Goal: Task Accomplishment & Management: Use online tool/utility

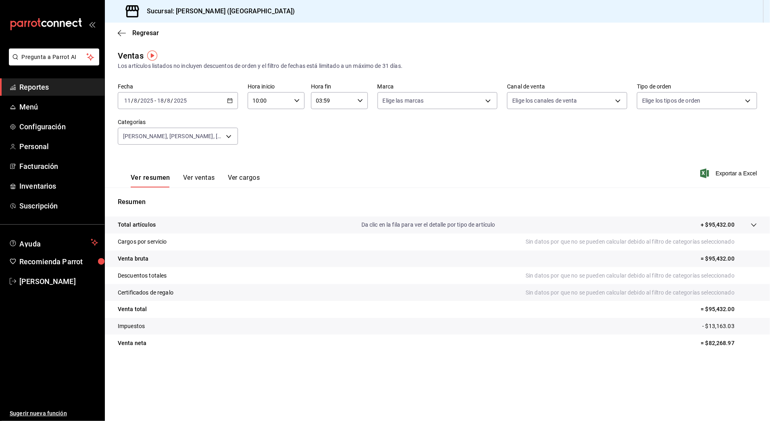
click at [141, 98] on input "2025" at bounding box center [147, 100] width 14 height 6
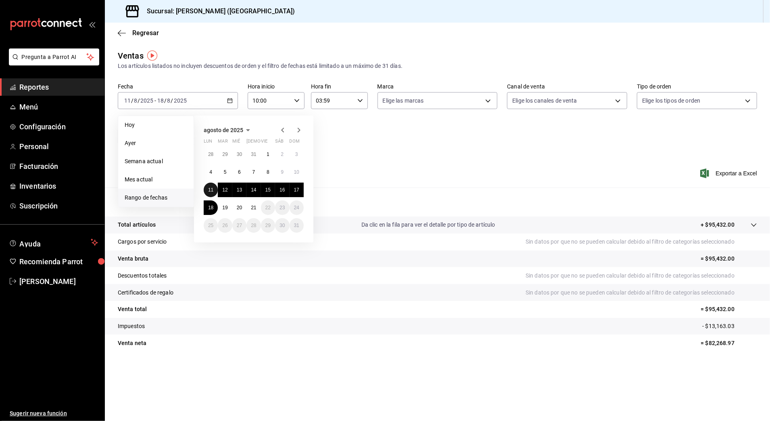
click at [211, 189] on abbr "11" at bounding box center [210, 190] width 5 height 6
click at [212, 188] on abbr "11" at bounding box center [210, 190] width 5 height 6
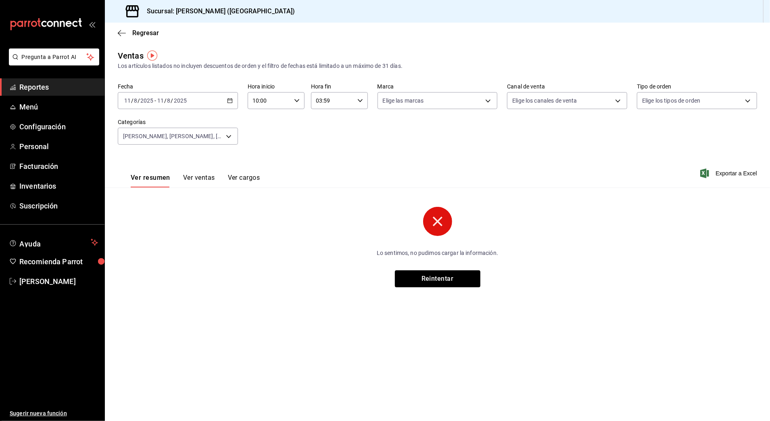
click at [331, 100] on input "03:59" at bounding box center [332, 100] width 43 height 16
click at [327, 147] on span "18" at bounding box center [326, 147] width 16 height 6
click at [360, 119] on span "00" at bounding box center [354, 121] width 16 height 6
type input "18:00"
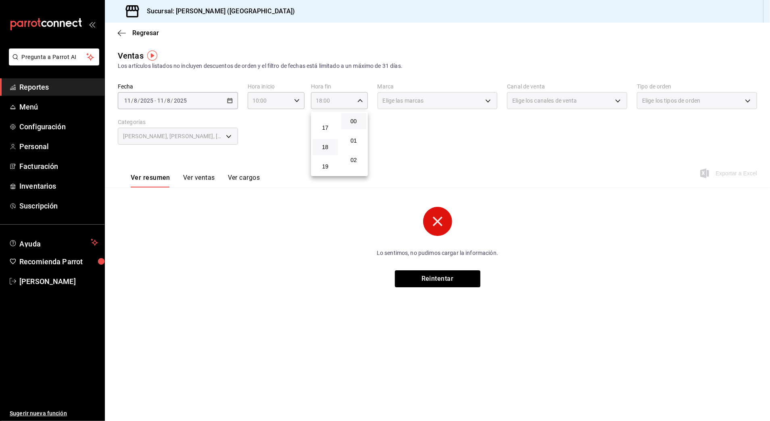
click at [415, 122] on div at bounding box center [385, 210] width 770 height 421
click at [231, 132] on div "[PERSON_NAME], [PERSON_NAME], [PERSON_NAME], Champagne" at bounding box center [178, 136] width 120 height 17
click at [224, 138] on div "[PERSON_NAME], [PERSON_NAME], [PERSON_NAME], Champagne" at bounding box center [178, 136] width 120 height 17
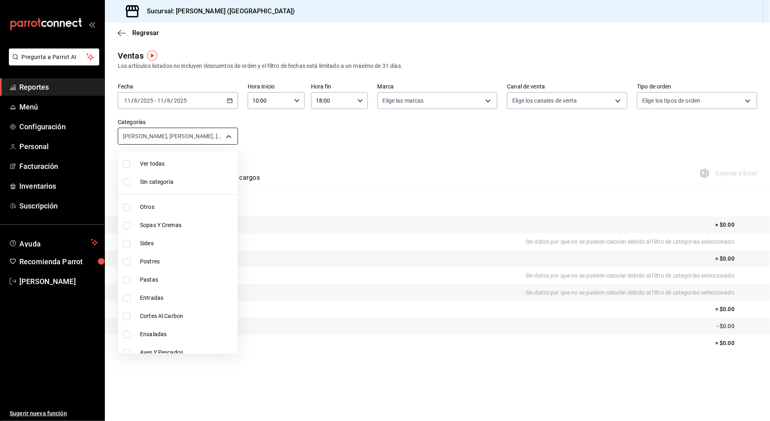
click at [225, 132] on body "Pregunta a Parrot AI Reportes Menú Configuración Personal Facturación Inventari…" at bounding box center [385, 210] width 770 height 421
click at [132, 163] on label at bounding box center [128, 163] width 10 height 7
click at [130, 163] on input "checkbox" at bounding box center [126, 163] width 7 height 7
checkbox input "false"
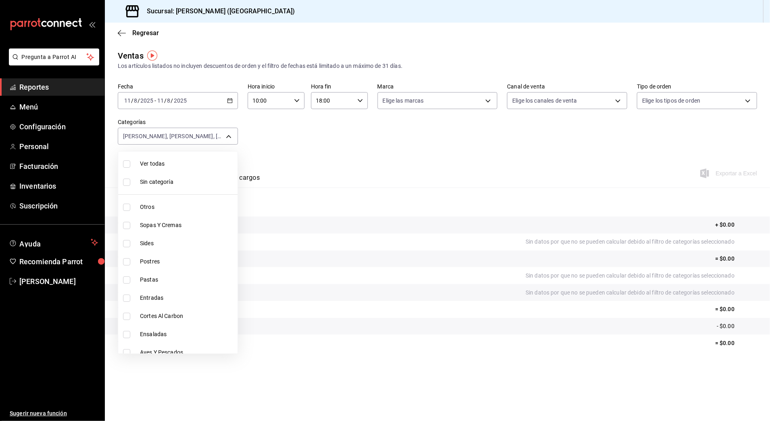
checkbox input "false"
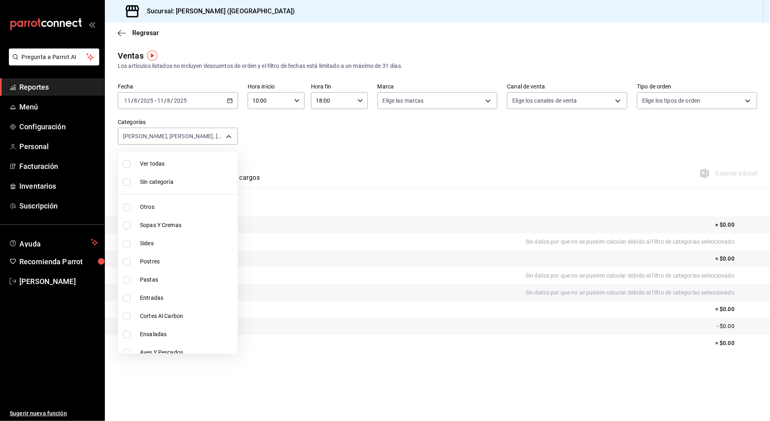
checkbox input "false"
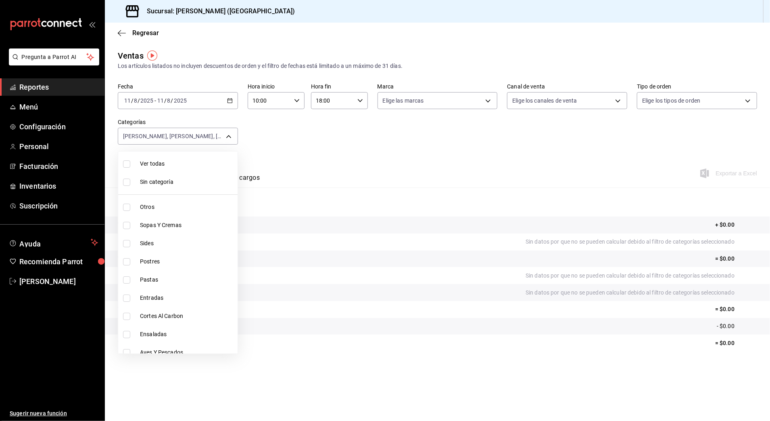
checkbox input "false"
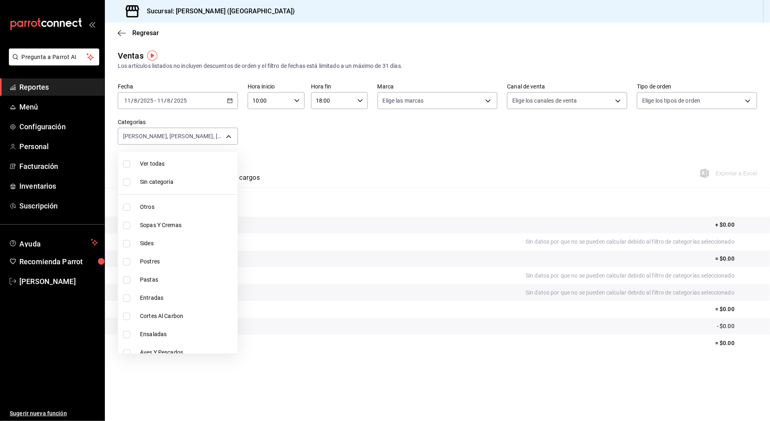
checkbox input "false"
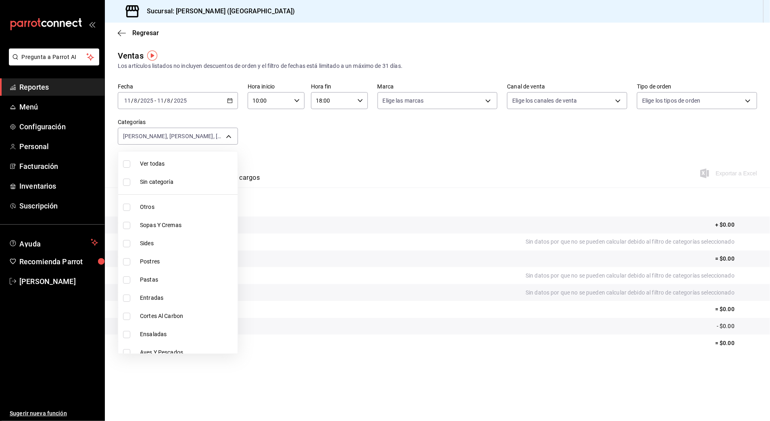
checkbox input "false"
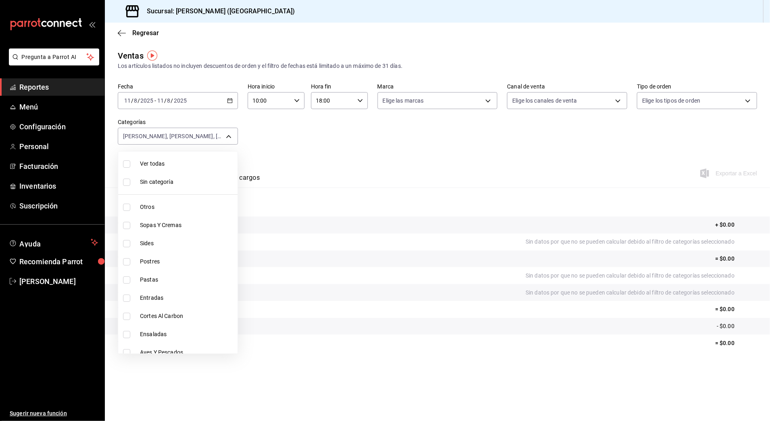
checkbox input "false"
click at [128, 163] on input "checkbox" at bounding box center [126, 163] width 7 height 7
checkbox input "true"
type input "6b20b764-b508-441a-a765-8e38ab7d93aa,0a957a31-3fa4-4b00-9918-3fc3cef2e831,58681…"
checkbox input "true"
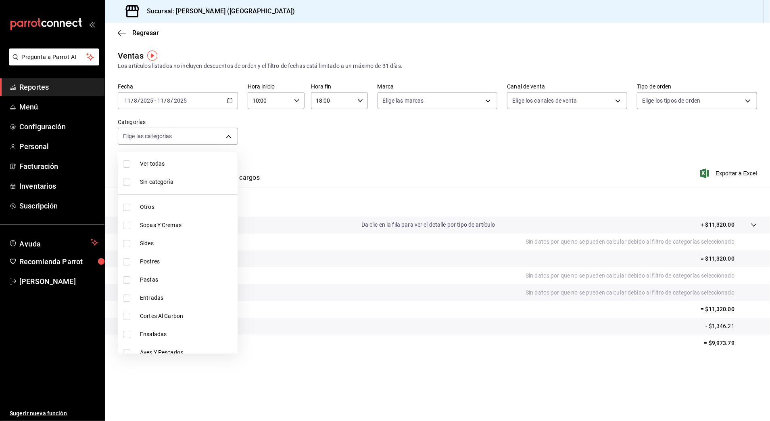
checkbox input "true"
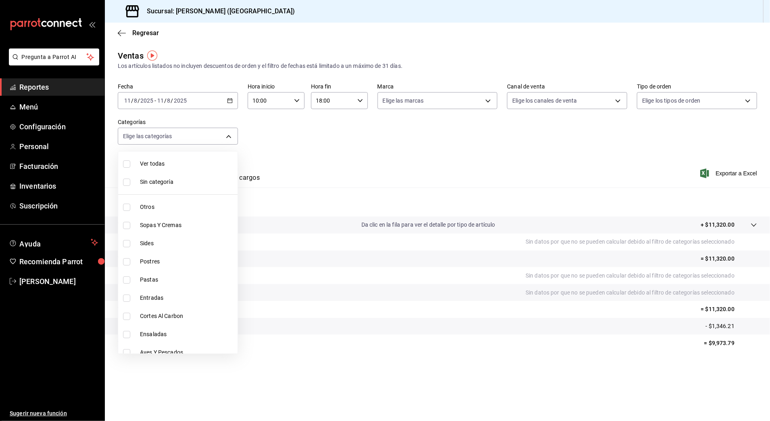
checkbox input "true"
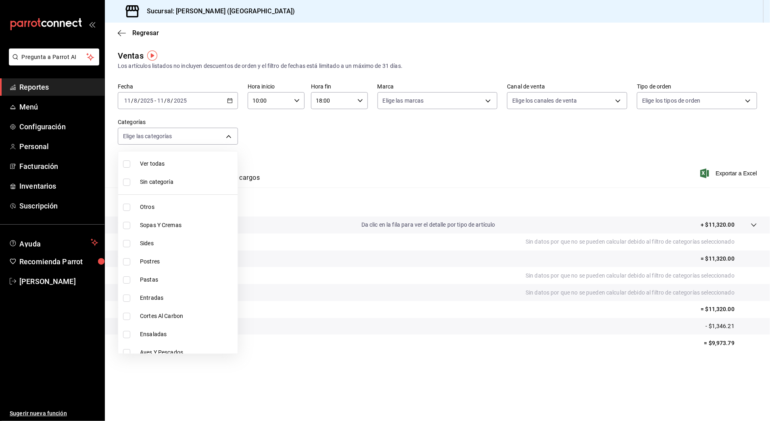
checkbox input "true"
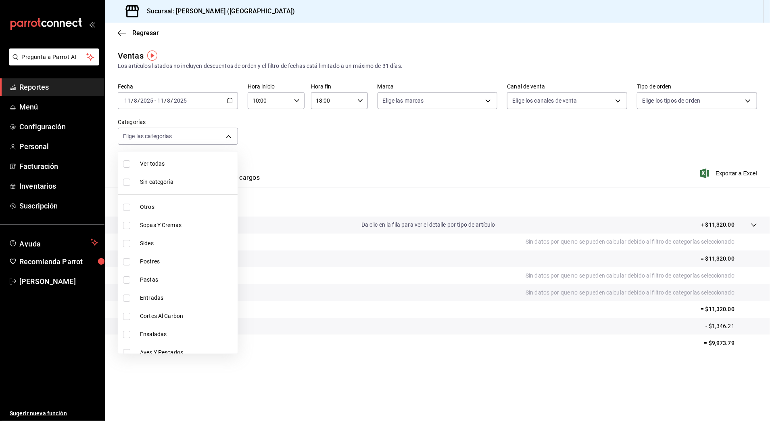
checkbox input "true"
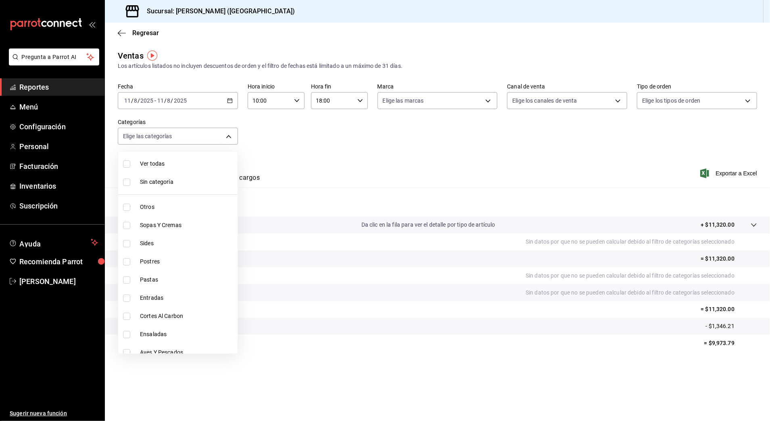
checkbox input "true"
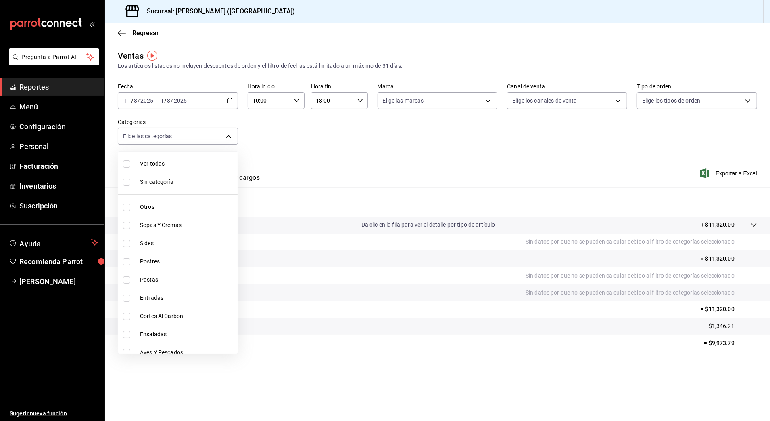
checkbox input "true"
drag, startPoint x: 703, startPoint y: 307, endPoint x: 711, endPoint y: 8, distance: 298.8
click at [750, 309] on div at bounding box center [385, 210] width 770 height 421
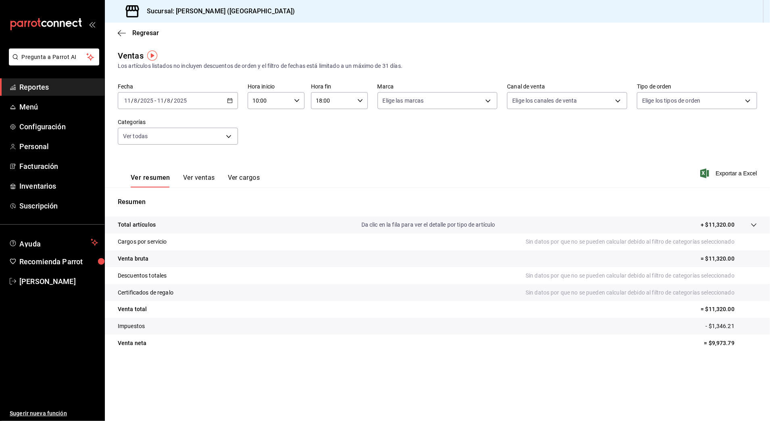
click at [154, 100] on div "[DATE] [DATE]" at bounding box center [138, 100] width 31 height 6
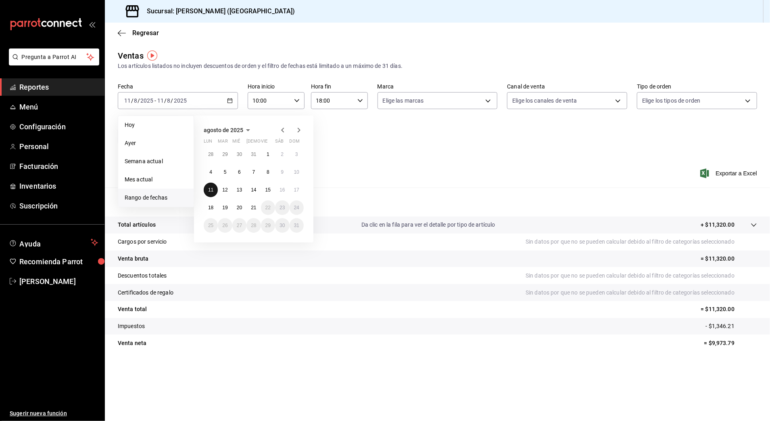
click at [211, 186] on button "11" at bounding box center [211, 189] width 14 height 15
click at [212, 208] on abbr "18" at bounding box center [210, 208] width 5 height 6
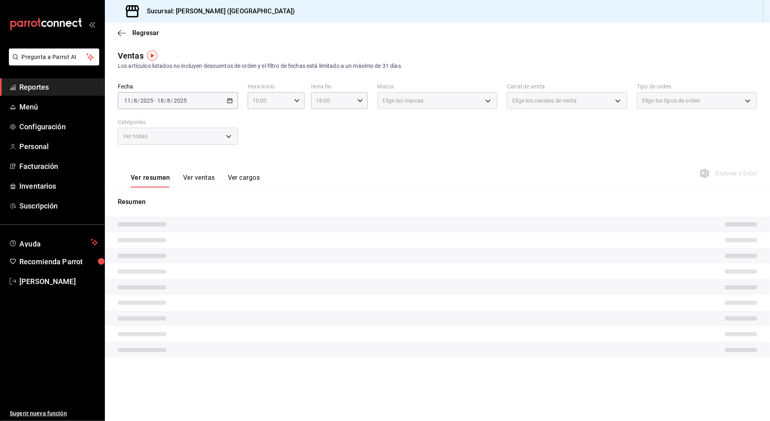
click at [231, 136] on div "Ver todas" at bounding box center [178, 136] width 120 height 17
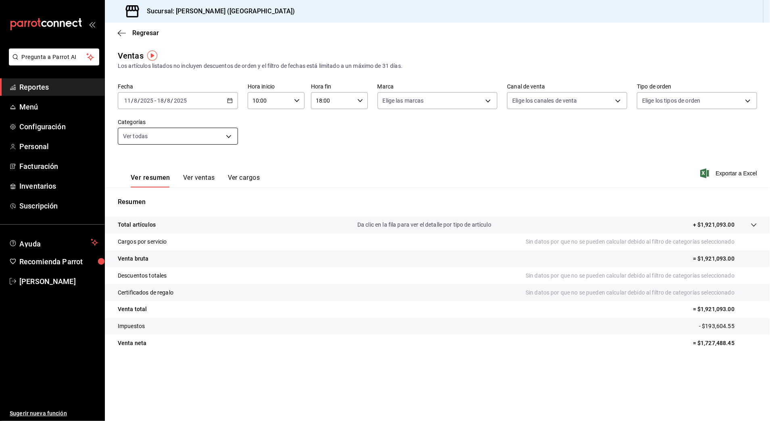
click at [184, 139] on body "Pregunta a Parrot AI Reportes Menú Configuración Personal Facturación Inventari…" at bounding box center [385, 210] width 770 height 421
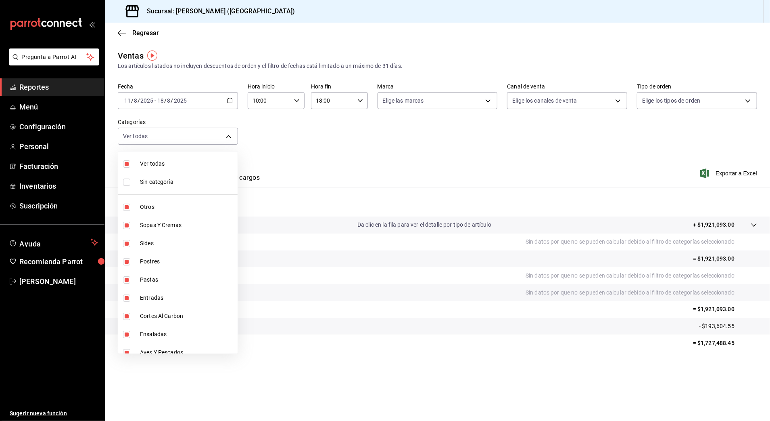
click at [150, 165] on span "Ver todas" at bounding box center [187, 163] width 94 height 8
checkbox input "false"
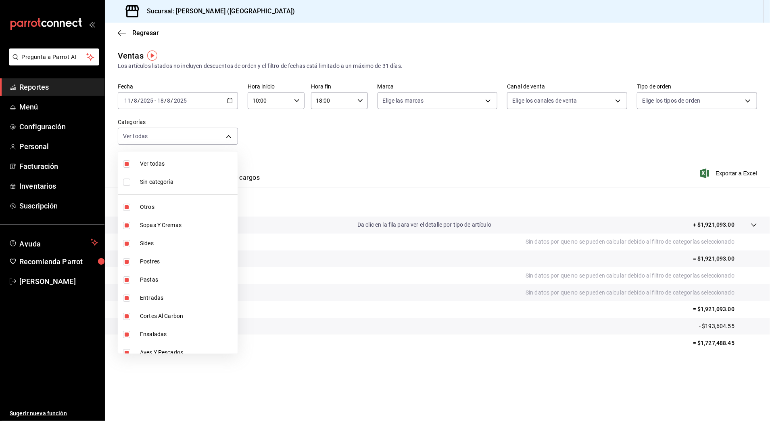
checkbox input "false"
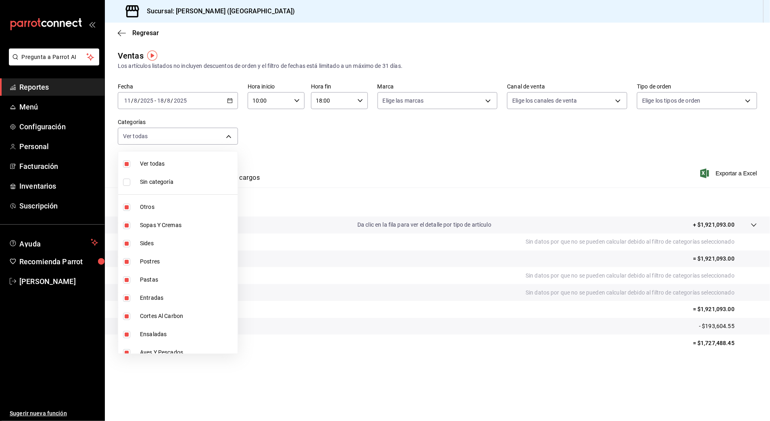
checkbox input "false"
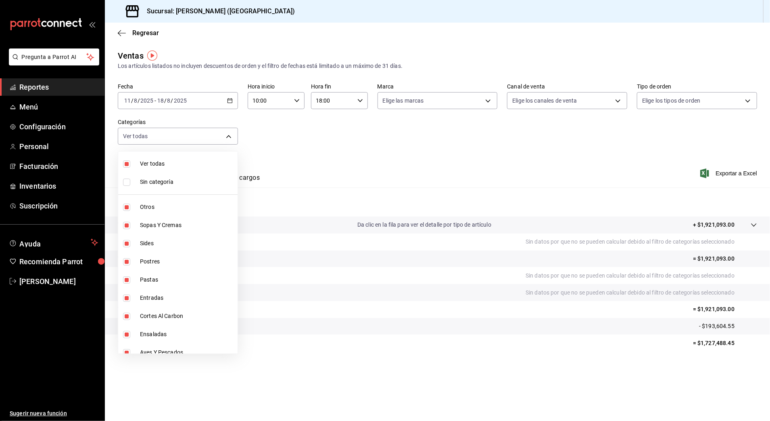
checkbox input "false"
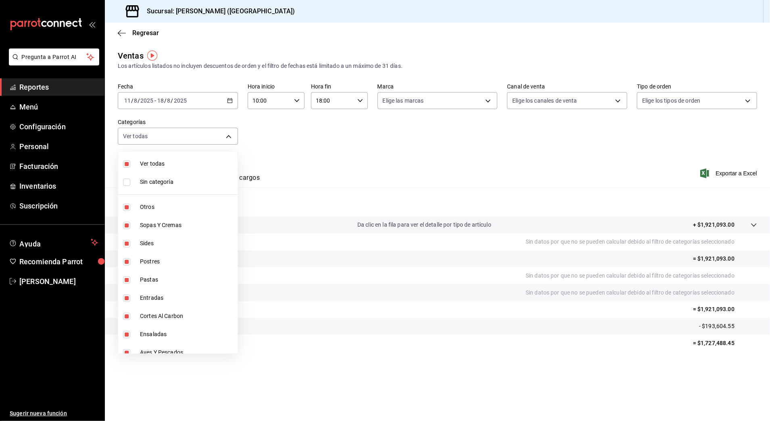
checkbox input "false"
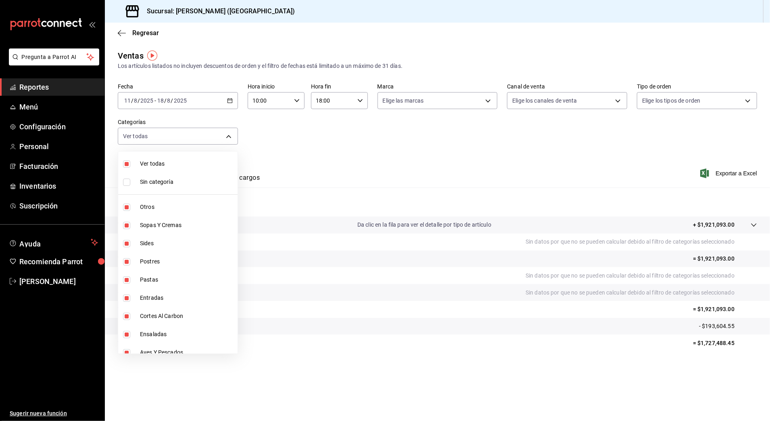
checkbox input "false"
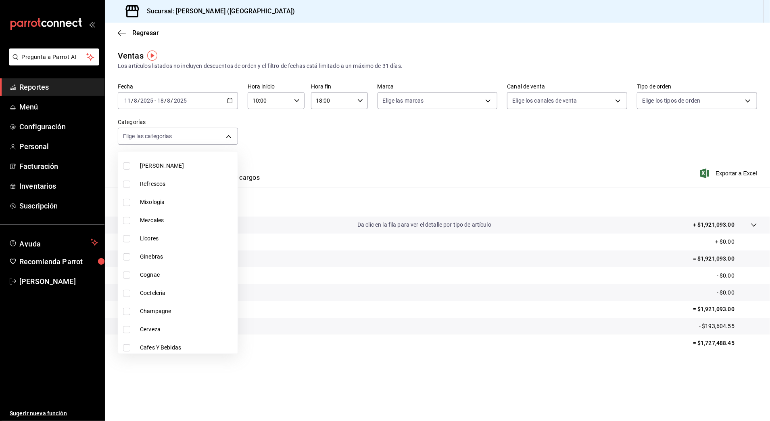
scroll to position [281, 0]
click at [147, 237] on span "Mixologia" at bounding box center [187, 234] width 94 height 8
type input "cbf77455-f044-4e88-b751-0d0c8555baeb"
checkbox input "true"
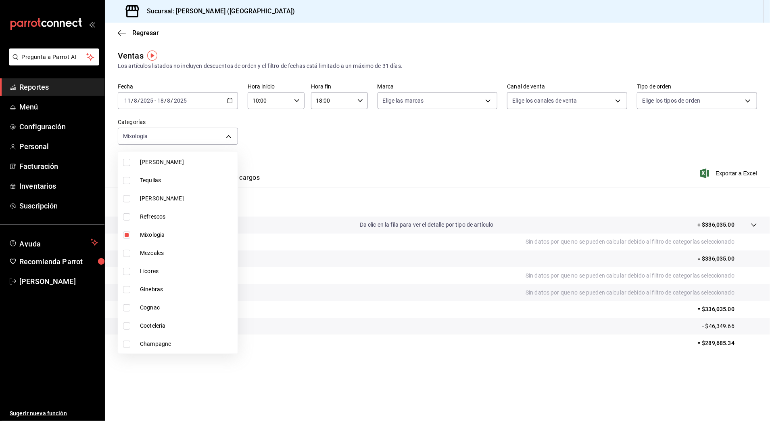
checkbox input "false"
